Goal: Transaction & Acquisition: Subscribe to service/newsletter

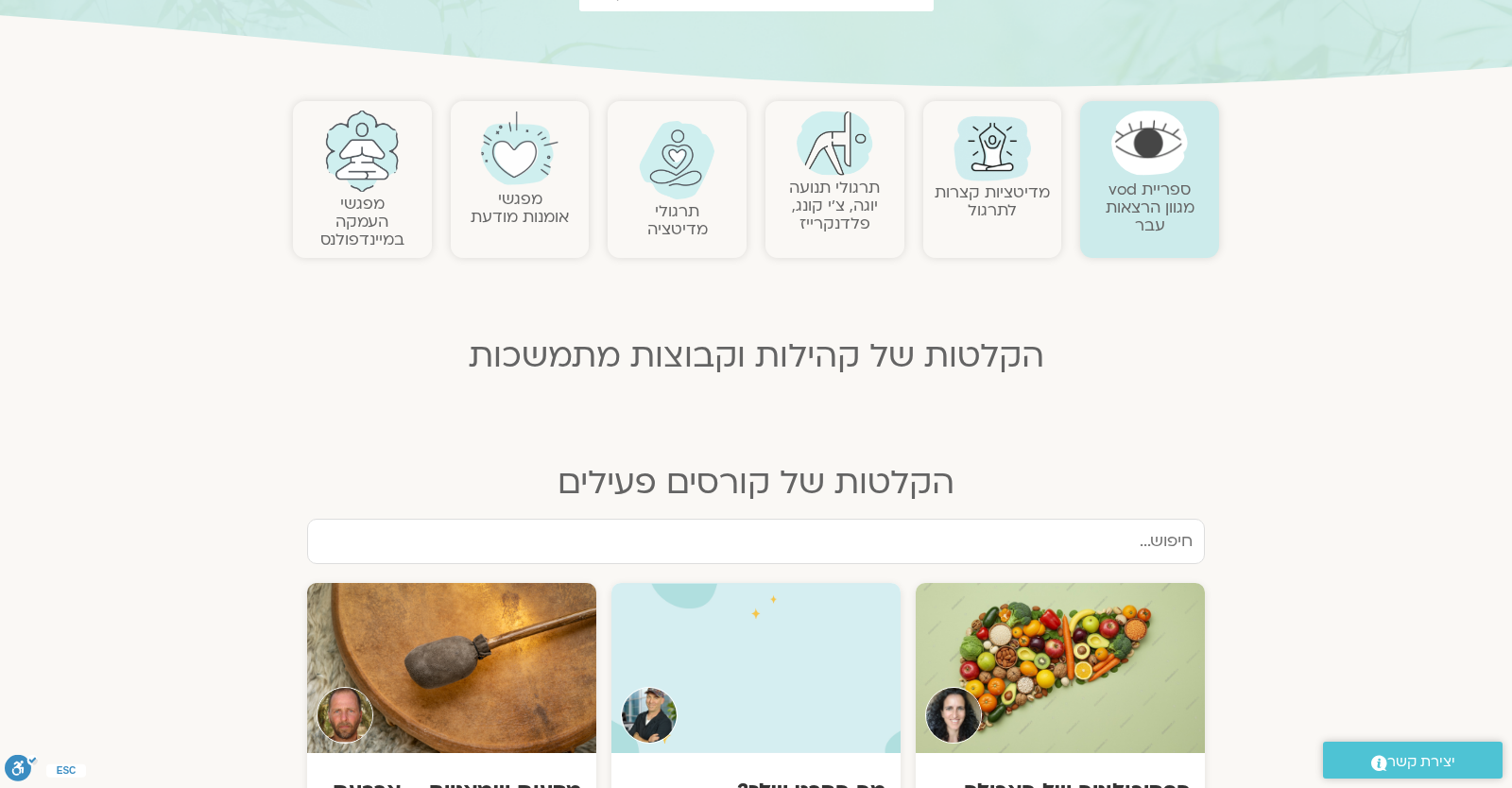
scroll to position [496, 0]
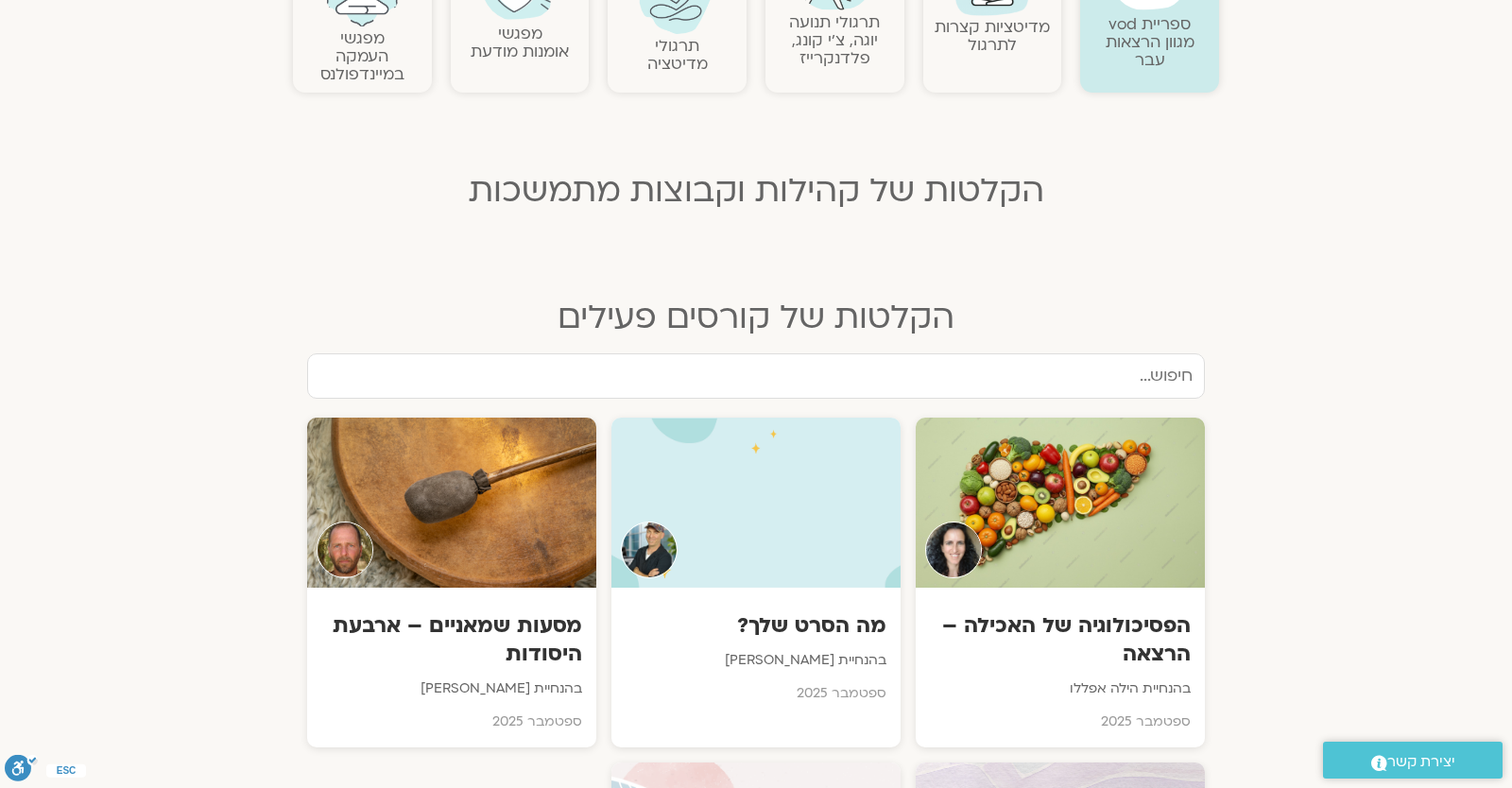
click at [1359, 169] on section "ספריית vod מגוון הרצאות עבר מדיטציות קצרות לתרגול תרגולי תנועה יוגה, צ׳י קונג, …" at bounding box center [756, 139] width 1512 height 428
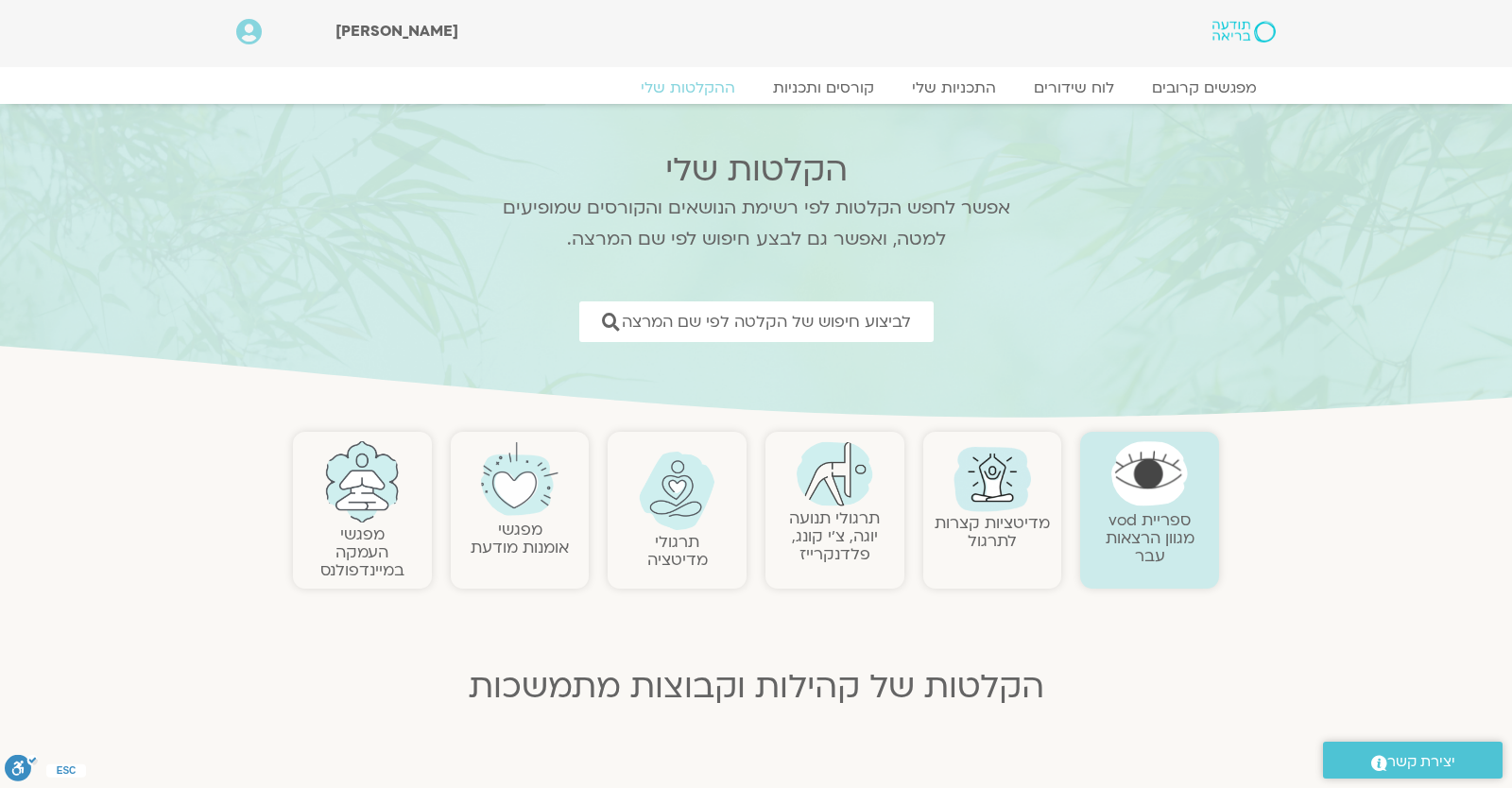
click at [1266, 34] on img at bounding box center [1244, 31] width 64 height 22
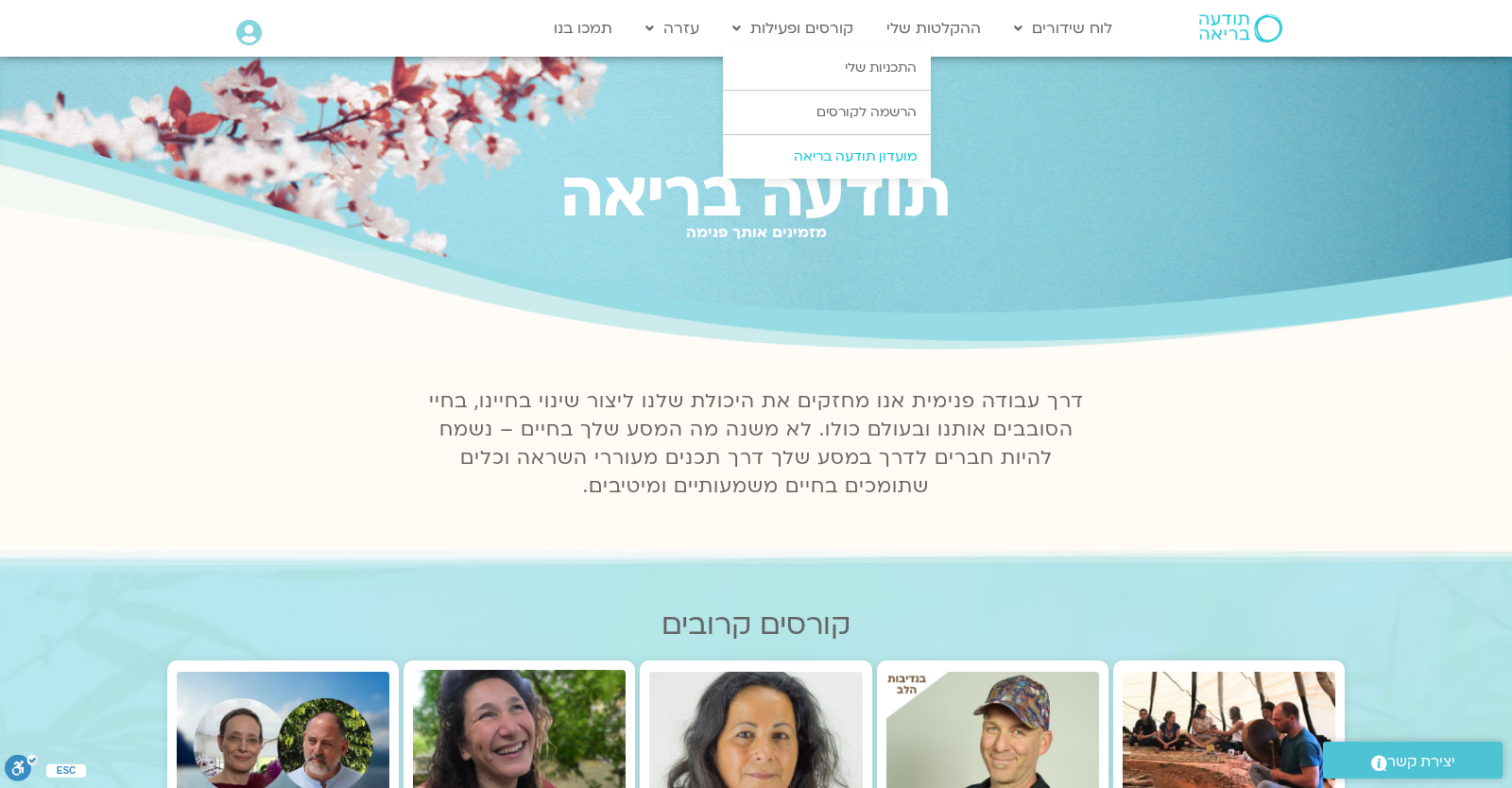
click at [858, 166] on link "מועדון תודעה בריאה" at bounding box center [827, 157] width 208 height 44
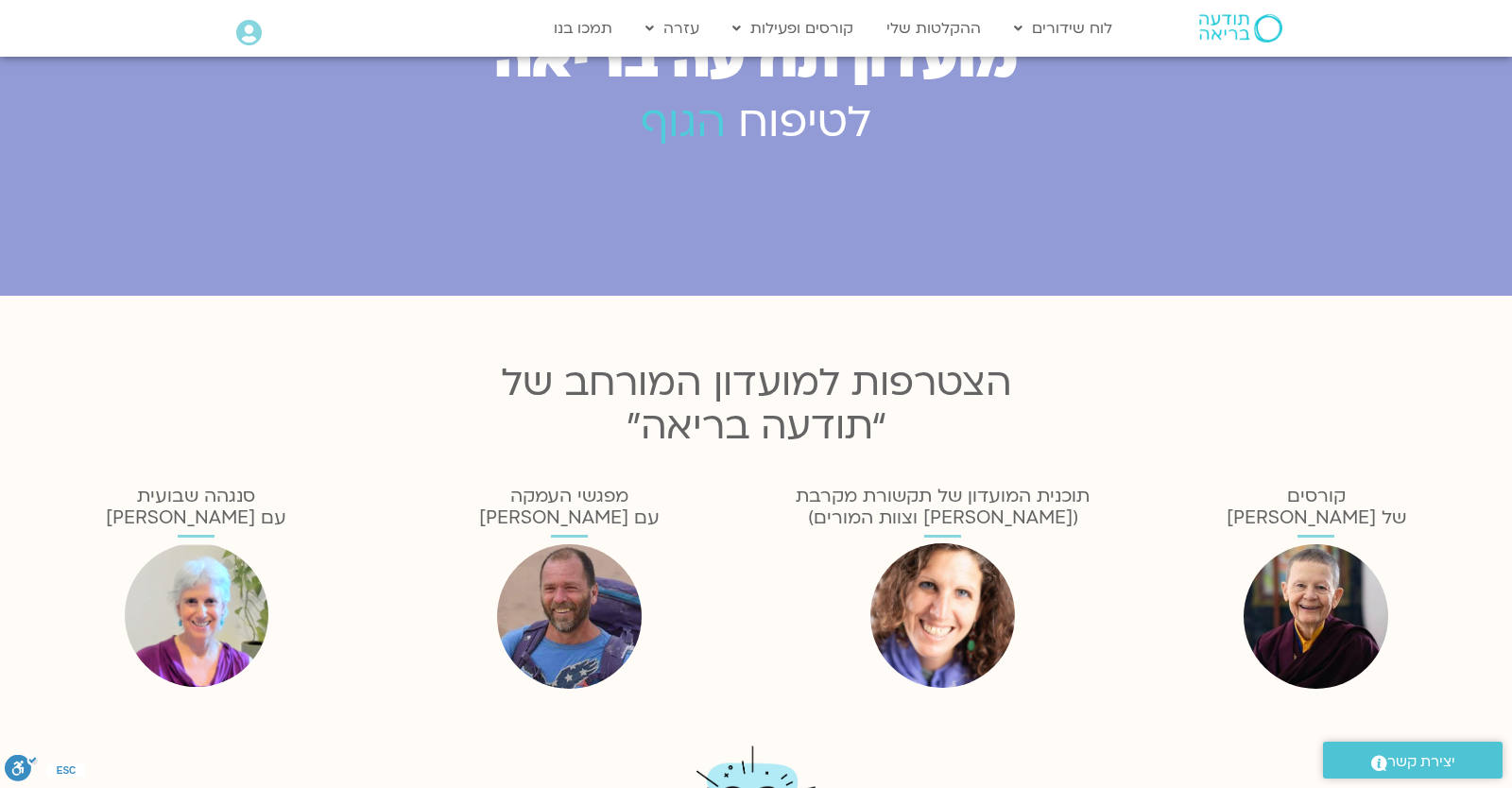
scroll to position [119, 0]
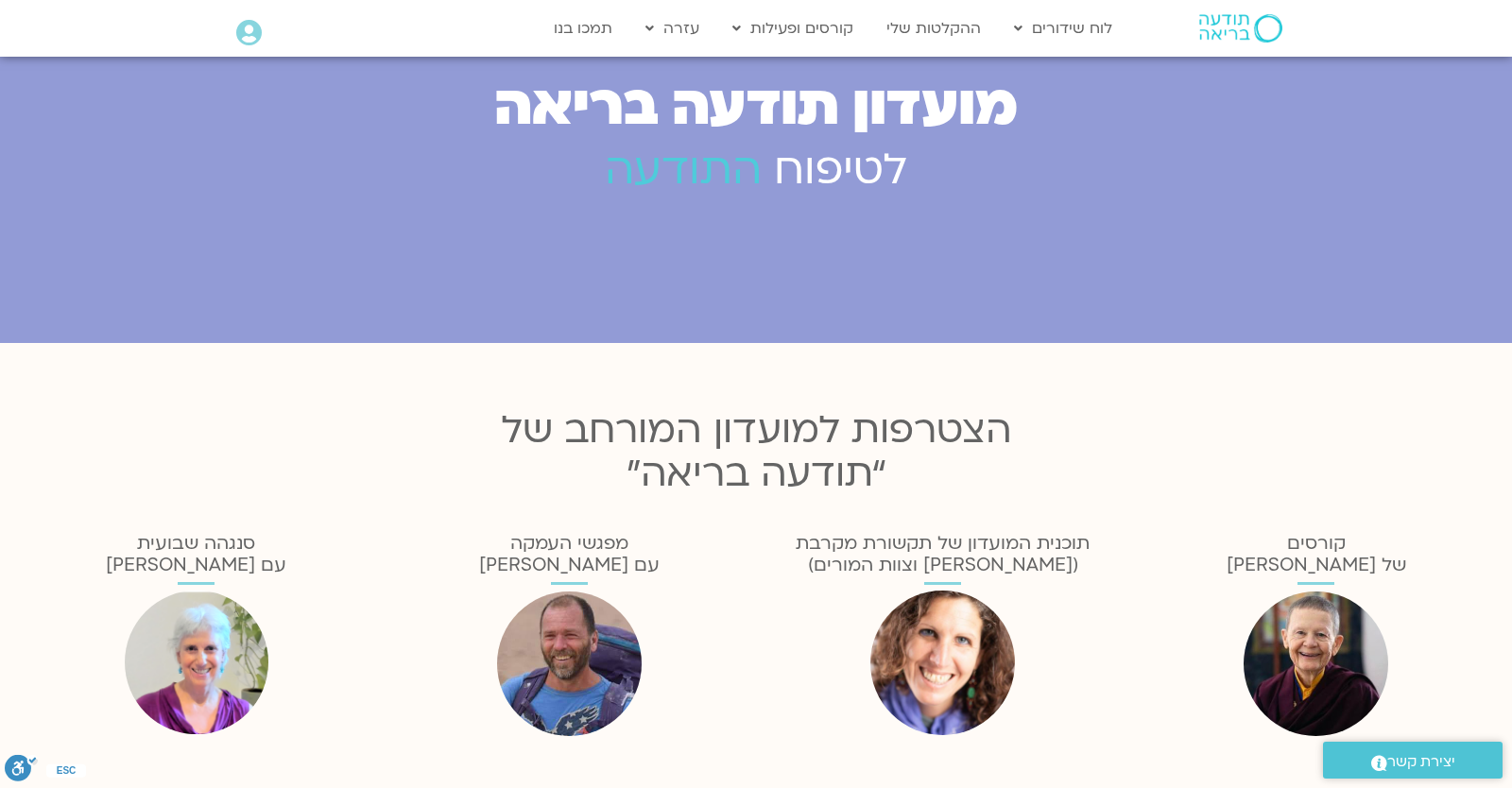
click at [1365, 235] on div at bounding box center [756, 140] width 1512 height 405
drag, startPoint x: 236, startPoint y: 546, endPoint x: 58, endPoint y: 596, distance: 184.9
click at [58, 596] on div "סנגהה שבועית עם [PERSON_NAME]" at bounding box center [196, 634] width 373 height 222
click at [674, 427] on h3 "הצטרפות למועדון המורחב של “תודעה בריאה”" at bounding box center [756, 453] width 764 height 87
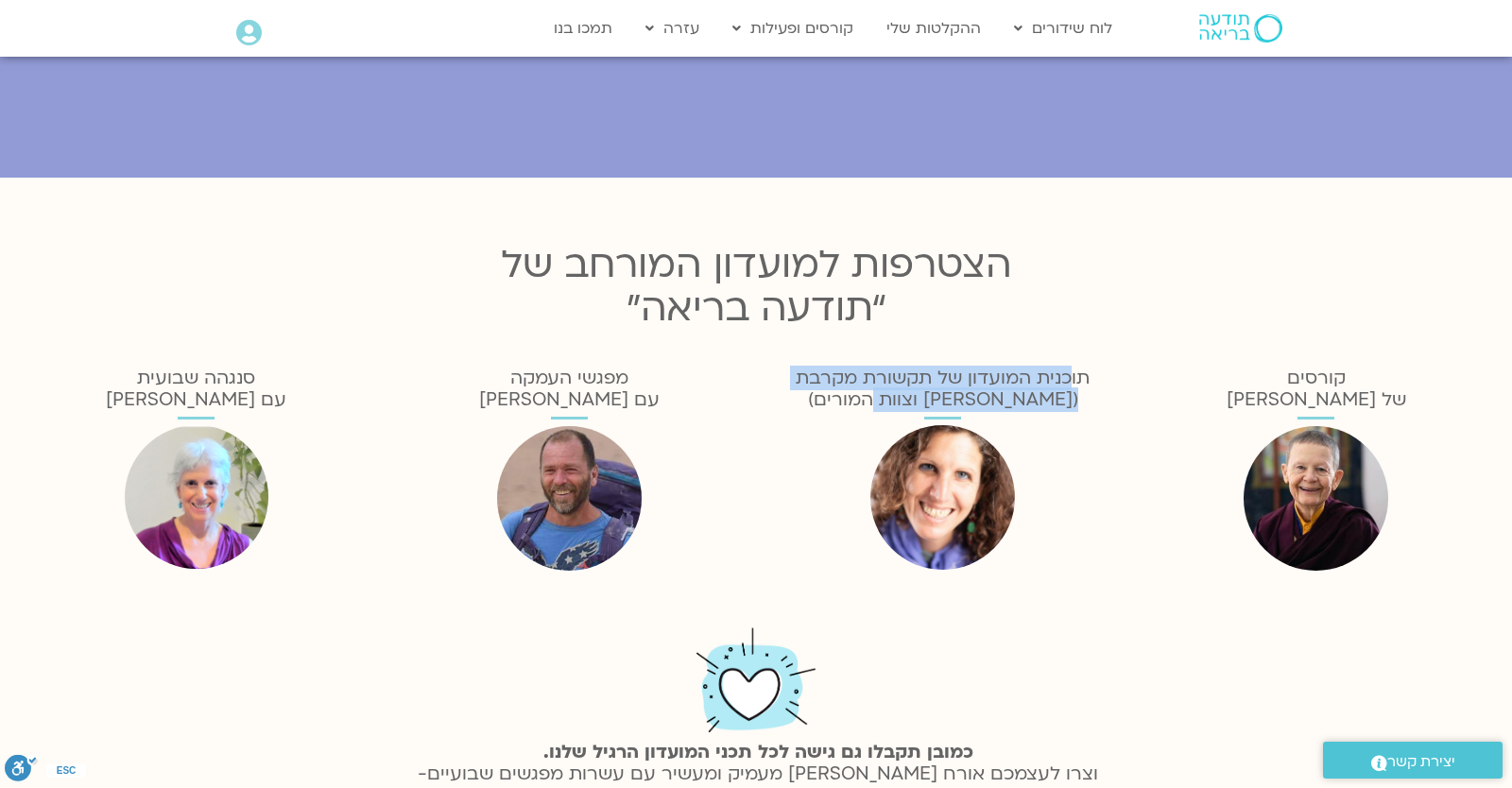
drag, startPoint x: 896, startPoint y: 391, endPoint x: 1088, endPoint y: 349, distance: 196.5
click at [1087, 349] on div "הצטרפות למועדון המורחב של “תודעה בריאה” הצטרפות למועדון המורחב של “תודעה בריאה”…" at bounding box center [756, 554] width 1512 height 754
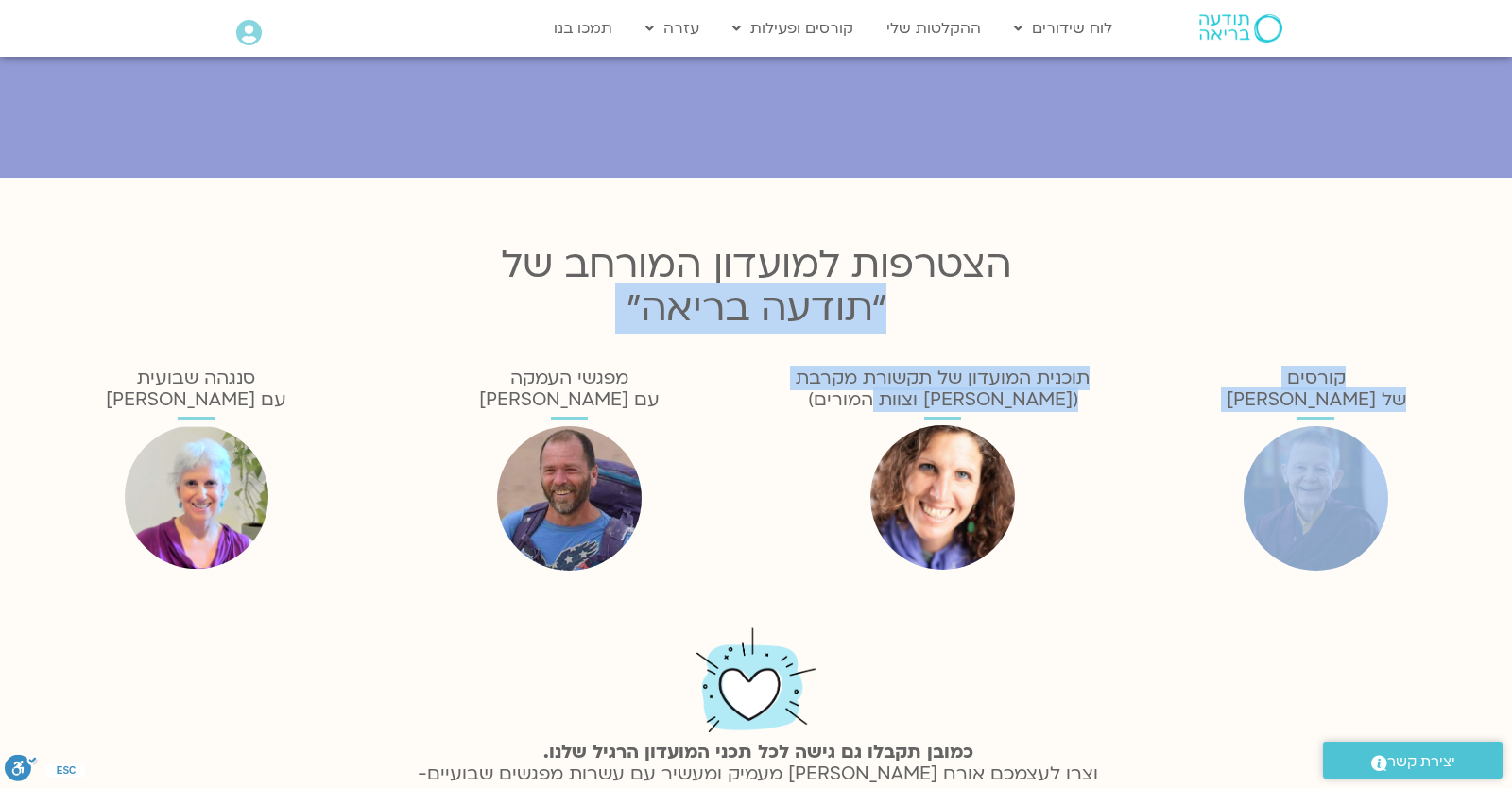
click at [1099, 361] on div "תוכנית המועדון של תקשורת מקרבת (שאנייה וצוות המורים)" at bounding box center [942, 469] width 373 height 222
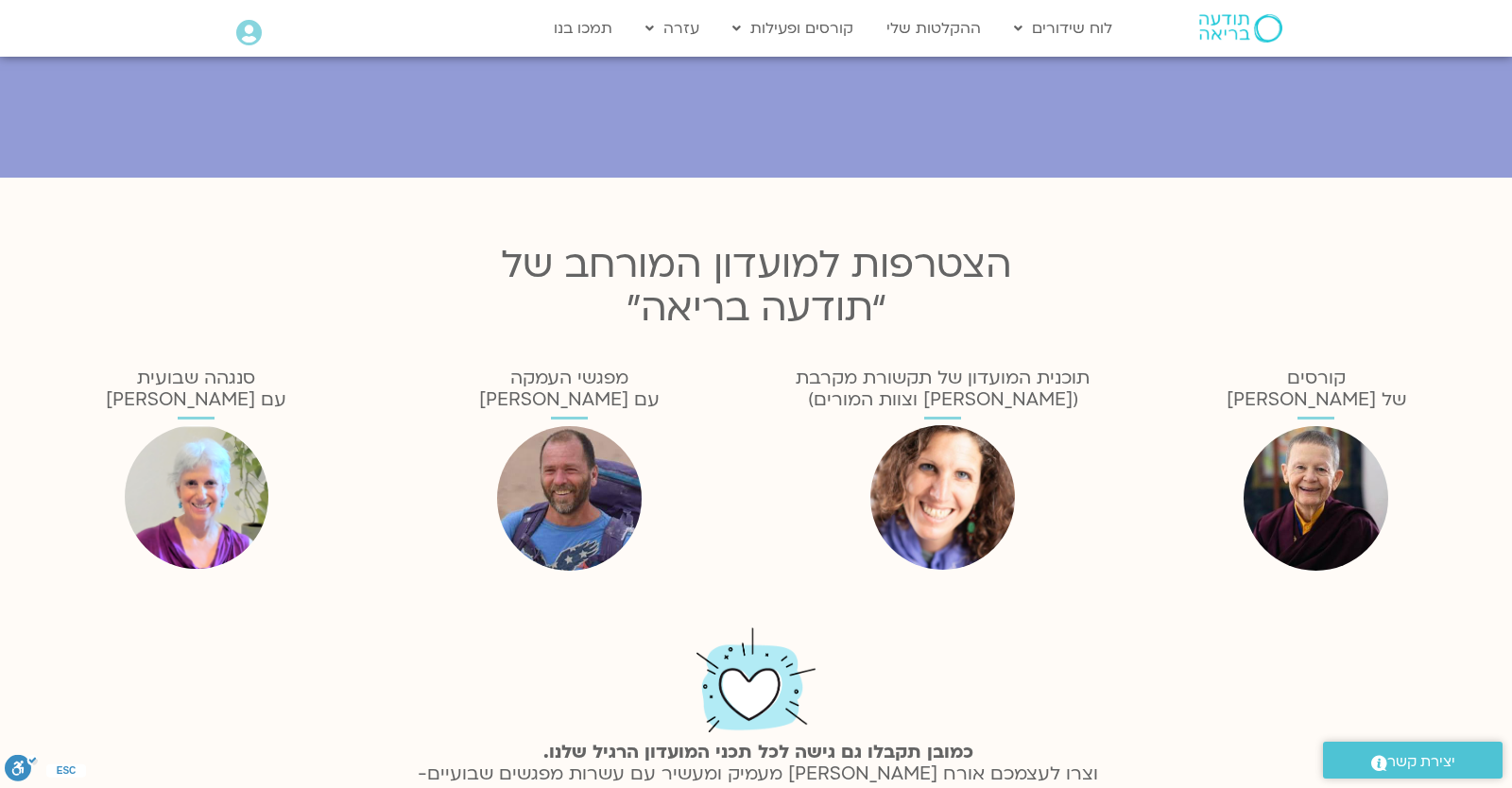
scroll to position [449, 0]
